Goal: Information Seeking & Learning: Learn about a topic

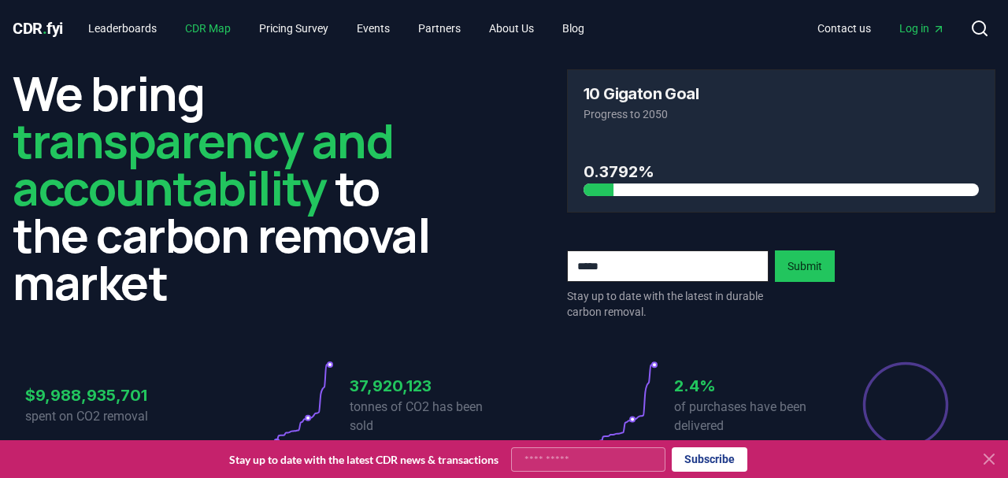
click at [216, 24] on link "CDR Map" at bounding box center [207, 28] width 71 height 28
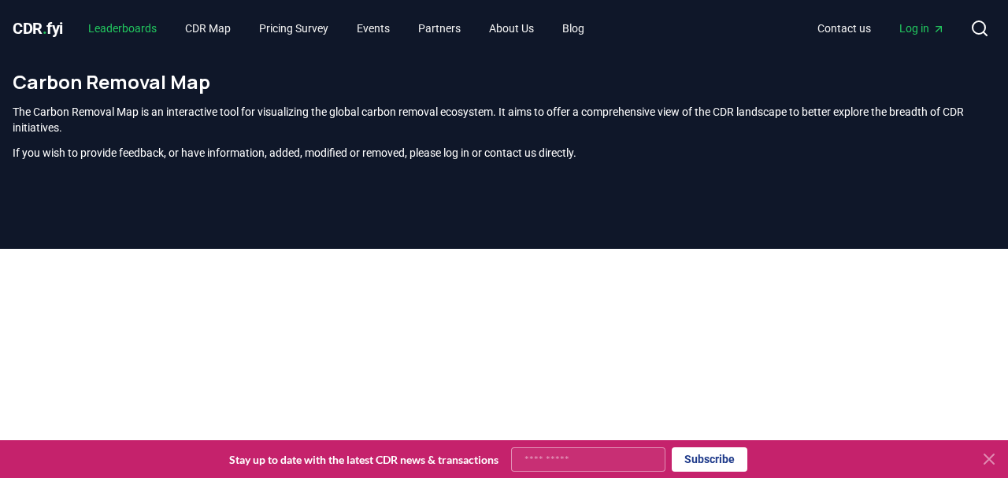
click at [119, 34] on link "Leaderboards" at bounding box center [123, 28] width 94 height 28
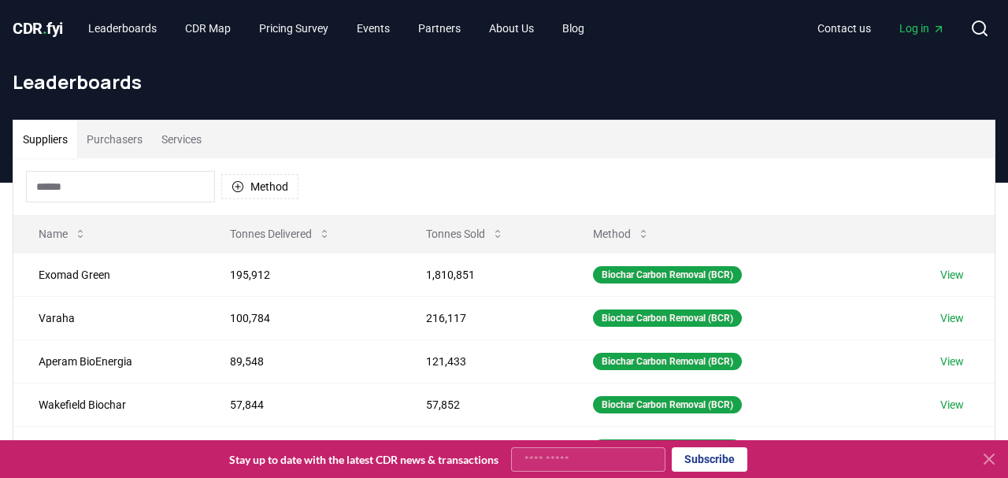
click at [100, 186] on input at bounding box center [120, 186] width 189 height 31
click at [106, 151] on button "Purchasers" at bounding box center [114, 139] width 75 height 38
click at [54, 140] on button "Suppliers" at bounding box center [45, 139] width 64 height 38
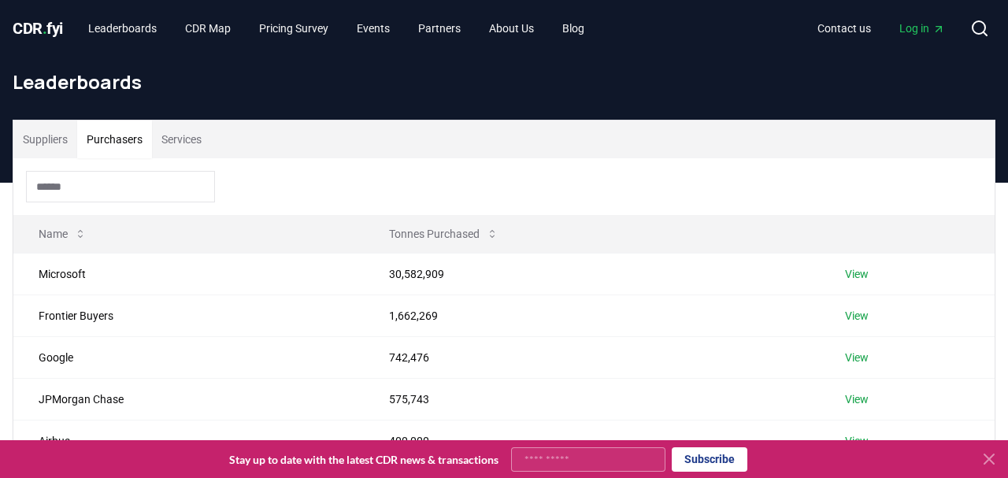
click at [112, 135] on button "Purchasers" at bounding box center [114, 139] width 75 height 38
click at [61, 193] on input at bounding box center [120, 186] width 189 height 31
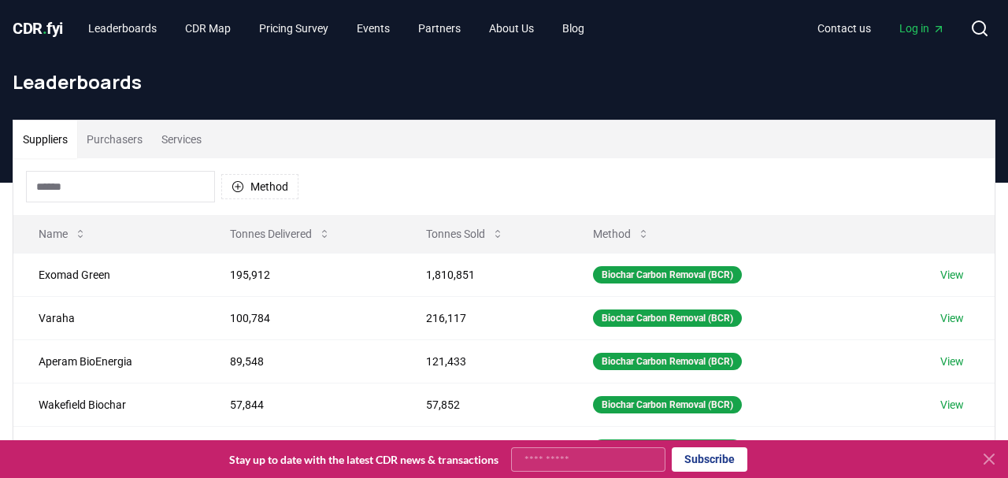
click at [52, 146] on button "Suppliers" at bounding box center [45, 139] width 64 height 38
click at [69, 189] on input at bounding box center [120, 186] width 189 height 31
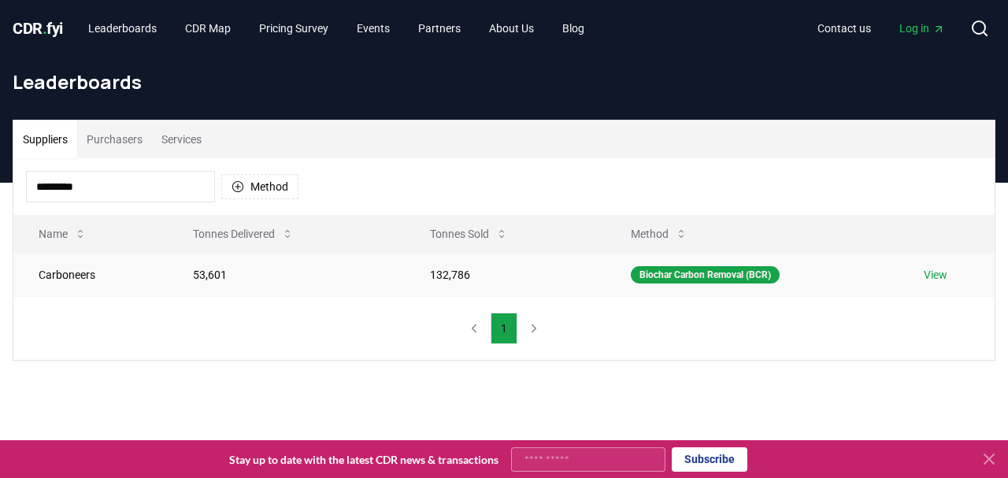
type input "*********"
click at [944, 276] on link "View" at bounding box center [935, 275] width 24 height 16
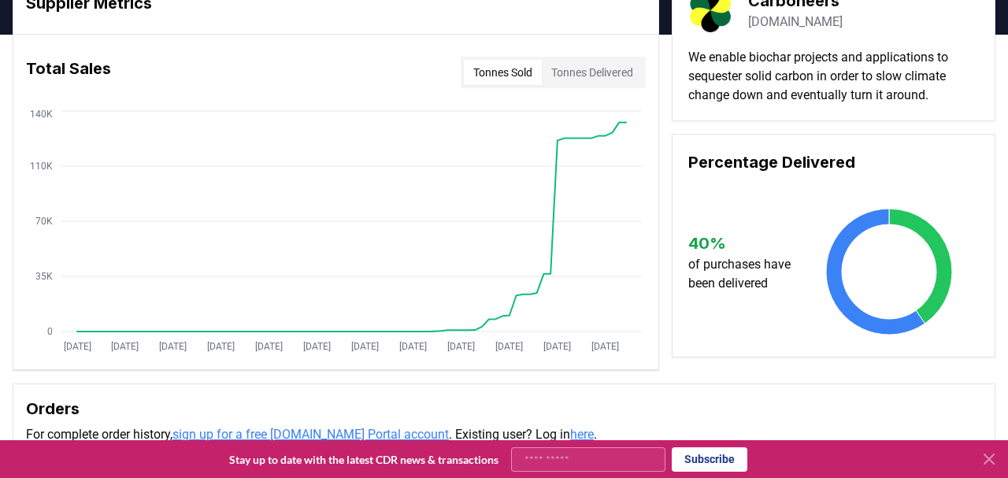
scroll to position [49, 0]
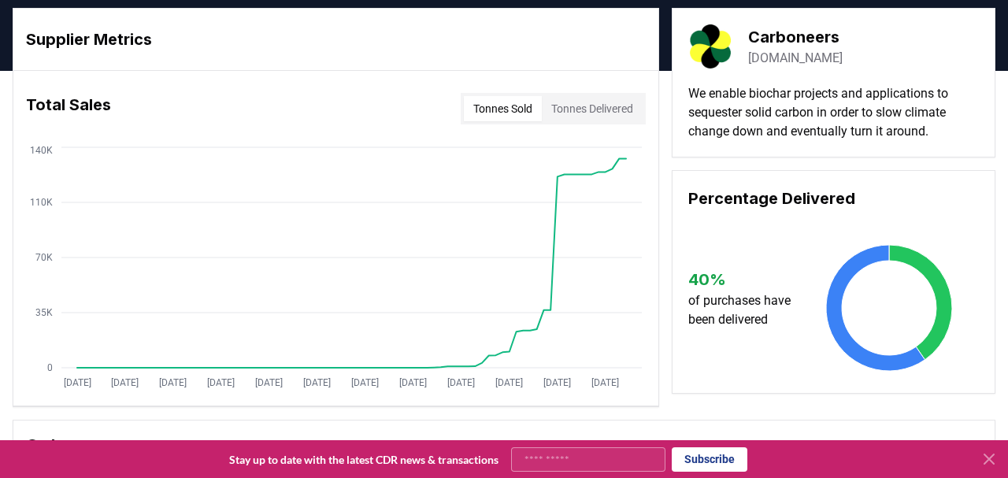
click at [564, 110] on button "Tonnes Delivered" at bounding box center [592, 108] width 101 height 25
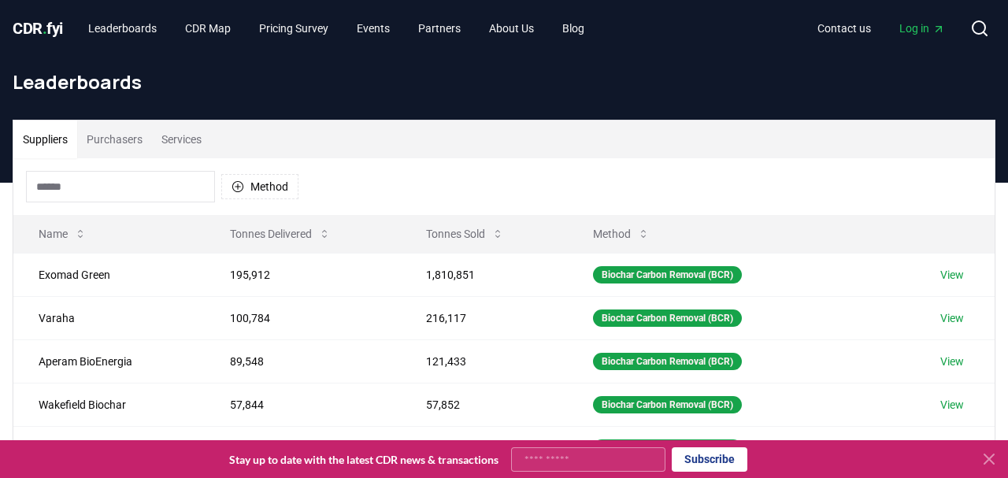
click at [105, 201] on input at bounding box center [120, 186] width 189 height 31
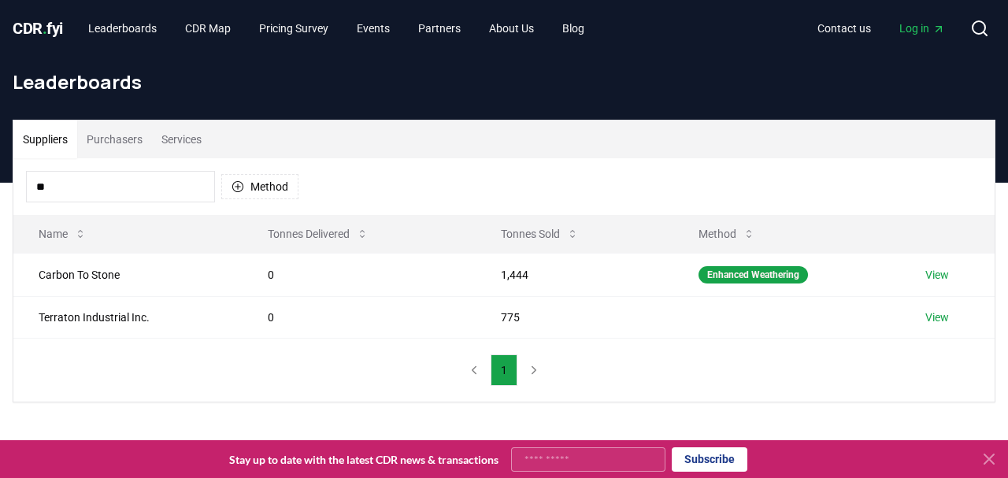
type input "*"
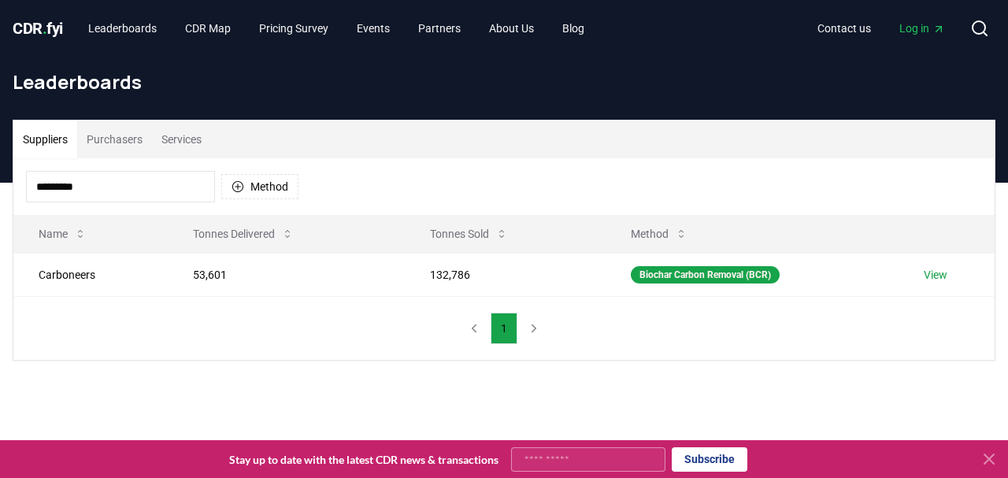
drag, startPoint x: 157, startPoint y: 188, endPoint x: 0, endPoint y: 153, distance: 161.4
click at [0, 153] on div "Suppliers Purchasers Services ********* Method Name Tonnes Delivered Tonnes Sol…" at bounding box center [504, 240] width 1008 height 241
type input "*"
type input "*****"
